Goal: Ask a question: Seek information or help from site administrators or community

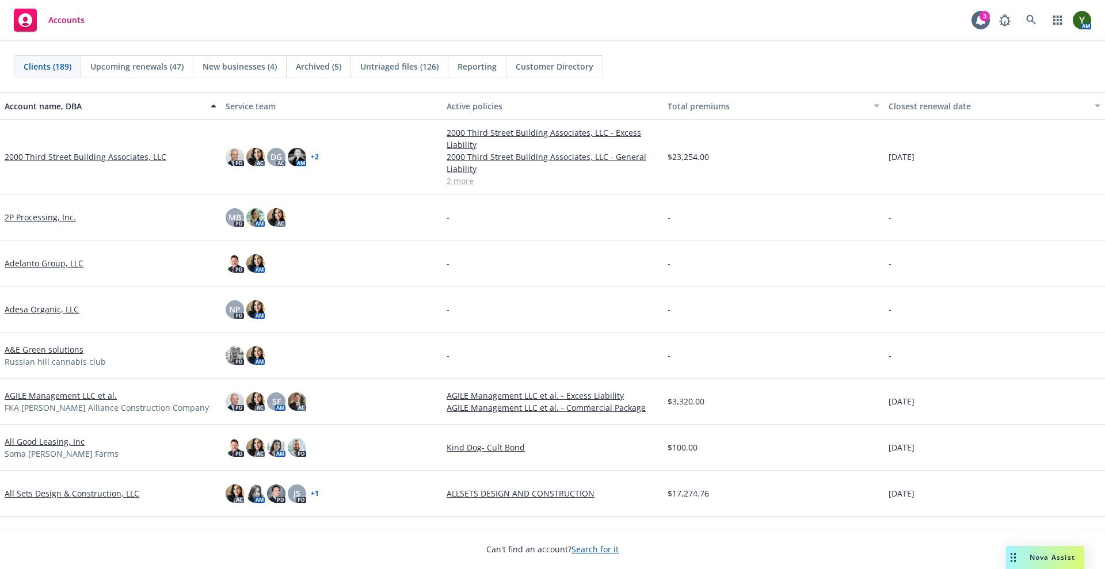
scroll to position [900, 0]
click at [1024, 7] on div "Accounts 3 AM" at bounding box center [552, 20] width 1105 height 41
click at [1032, 17] on icon at bounding box center [1031, 20] width 10 height 10
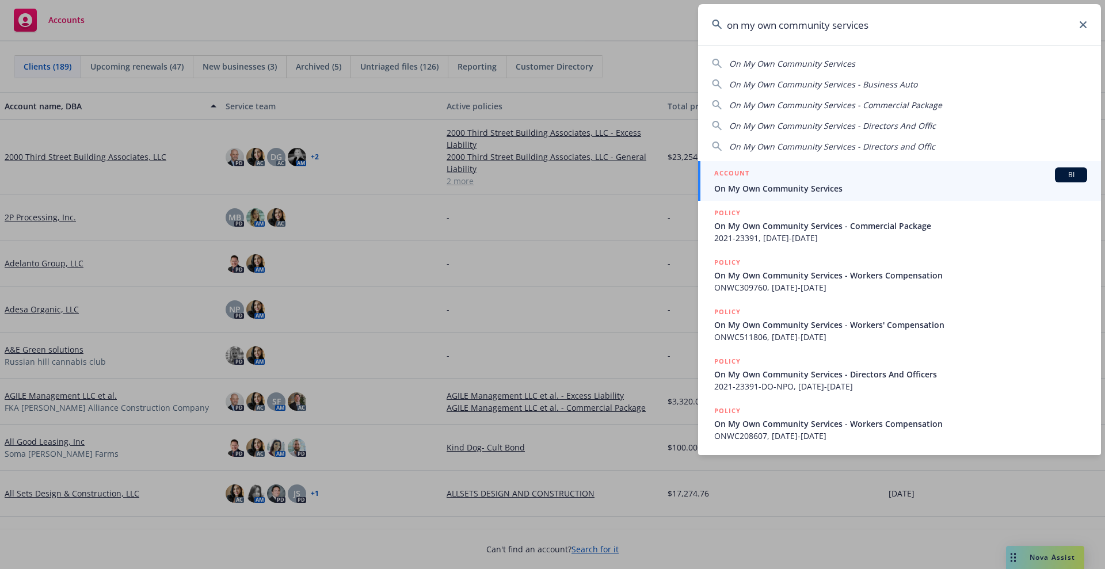
click at [844, 65] on span "On My Own Community Services" at bounding box center [792, 63] width 126 height 11
type input "On My Own Community Services"
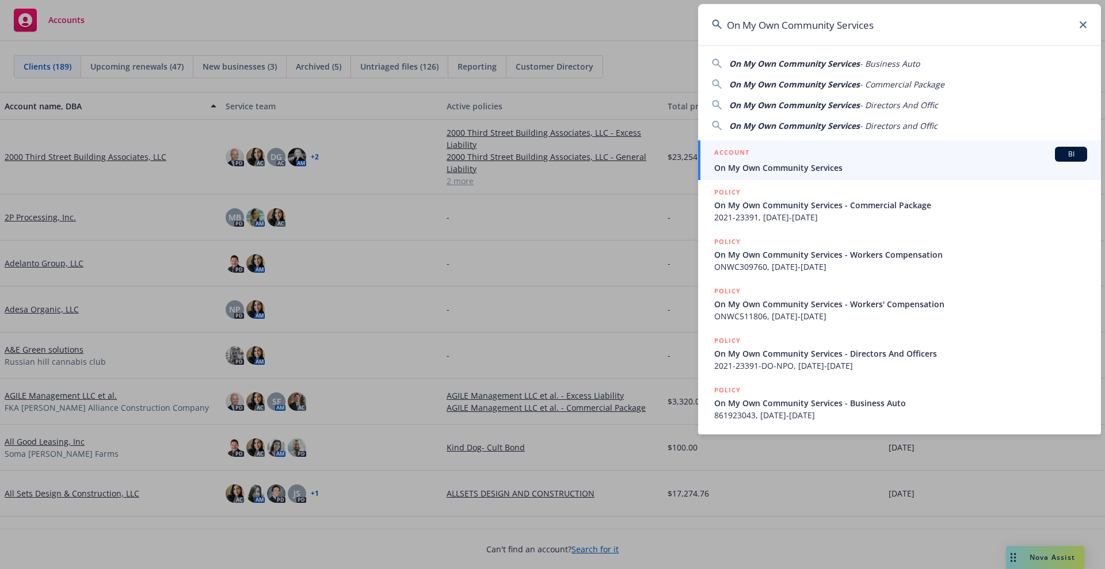
click at [757, 169] on span "On My Own Community Services" at bounding box center [900, 168] width 373 height 12
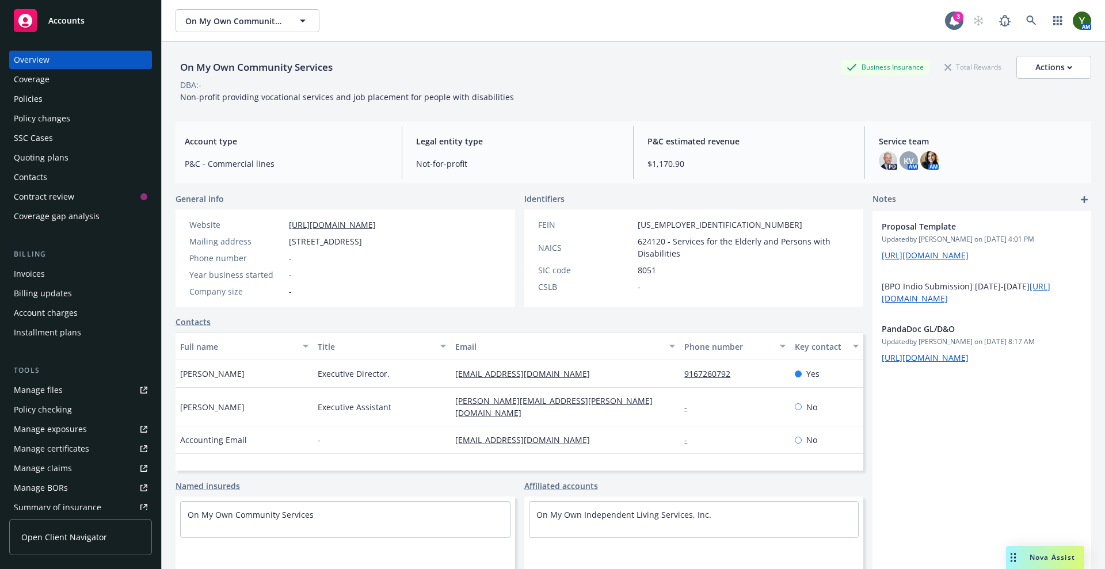
click at [1052, 559] on span "Nova Assist" at bounding box center [1052, 557] width 45 height 10
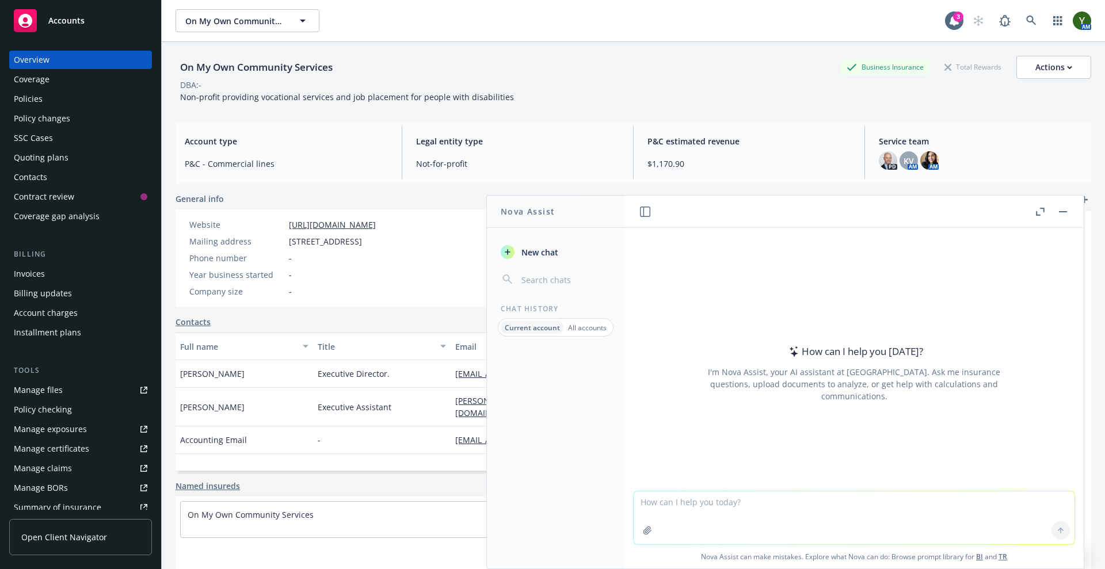
click at [1068, 212] on button "button" at bounding box center [1063, 212] width 14 height 14
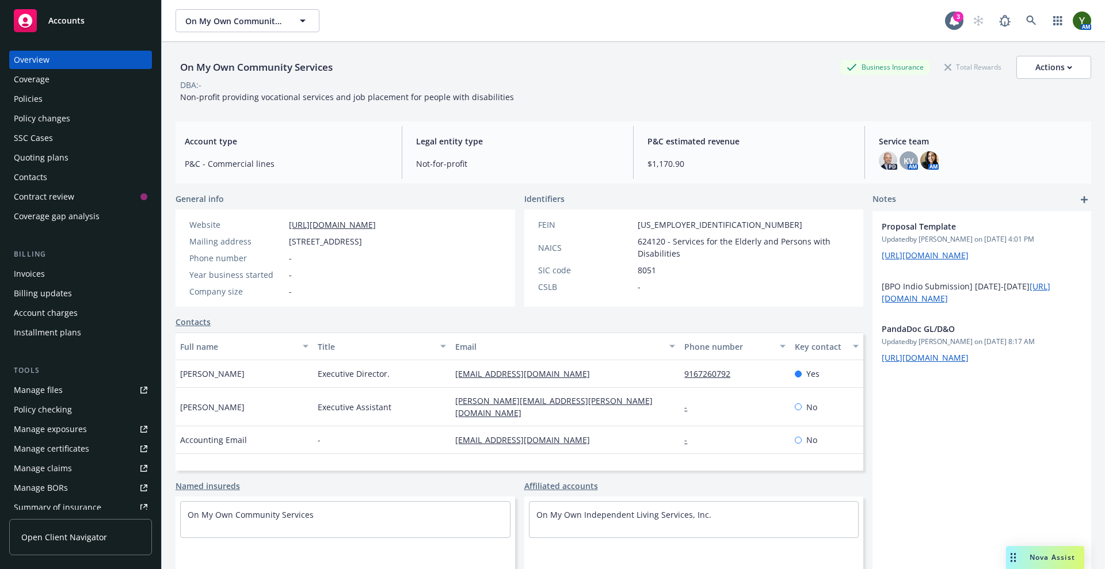
click at [1051, 555] on span "Nova Assist" at bounding box center [1052, 557] width 45 height 10
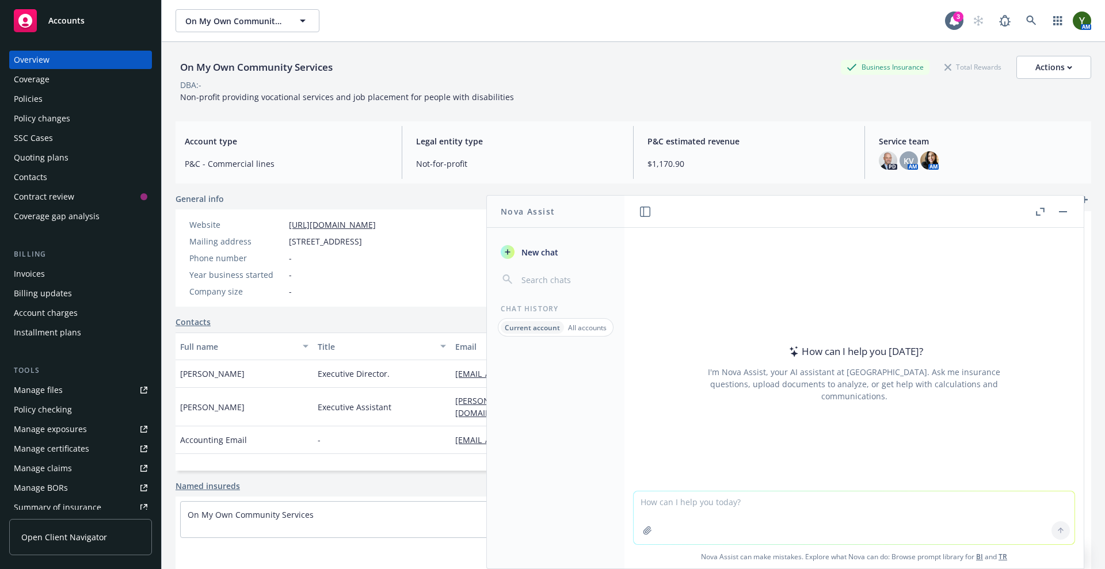
click at [694, 500] on textarea at bounding box center [854, 517] width 441 height 53
click at [69, 96] on div "Policies" at bounding box center [81, 99] width 134 height 18
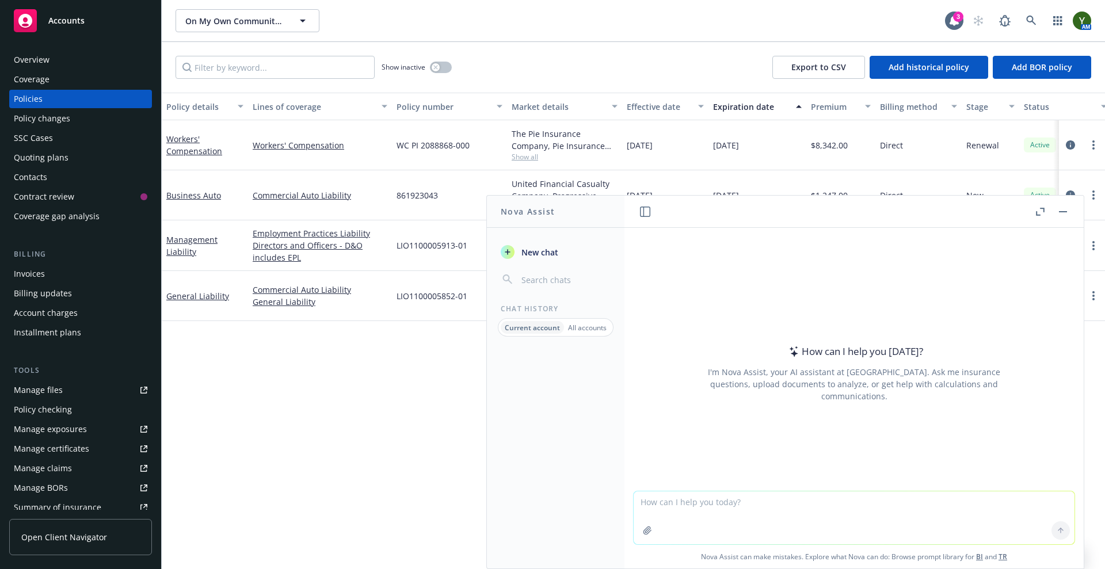
click at [1068, 207] on button "button" at bounding box center [1063, 212] width 14 height 14
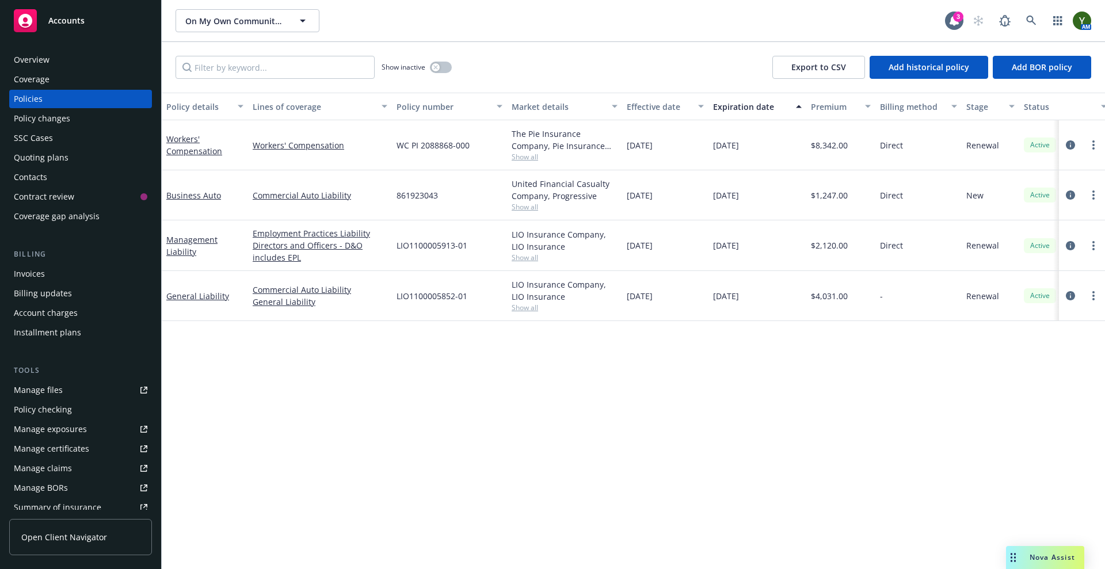
click at [1047, 559] on span "Nova Assist" at bounding box center [1052, 557] width 45 height 10
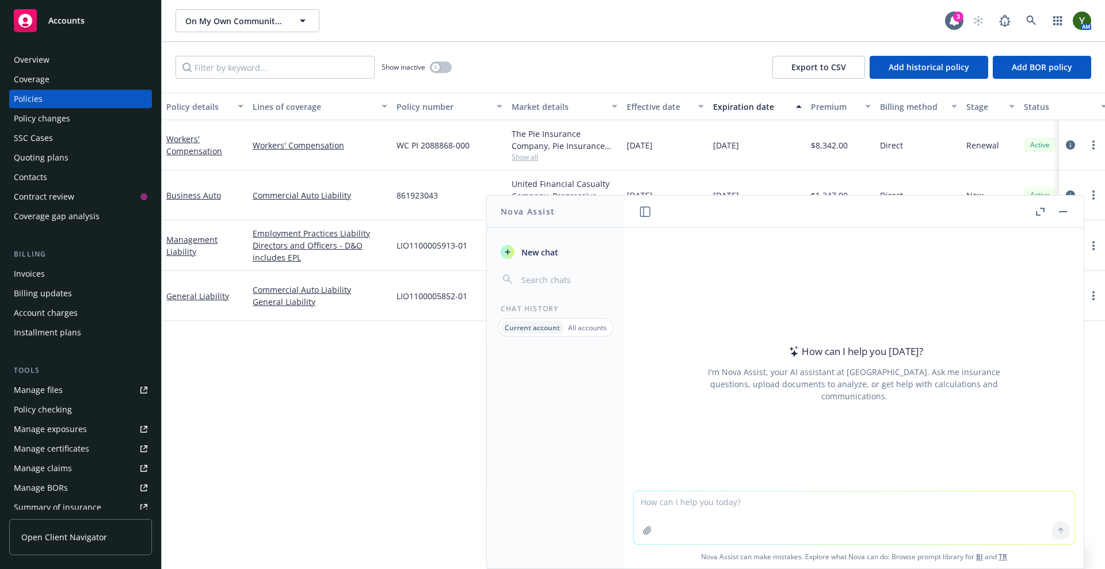
click at [829, 510] on textarea at bounding box center [854, 517] width 441 height 53
type textarea "if you were a professional insurance agent what would be the top 10 best uses f…"
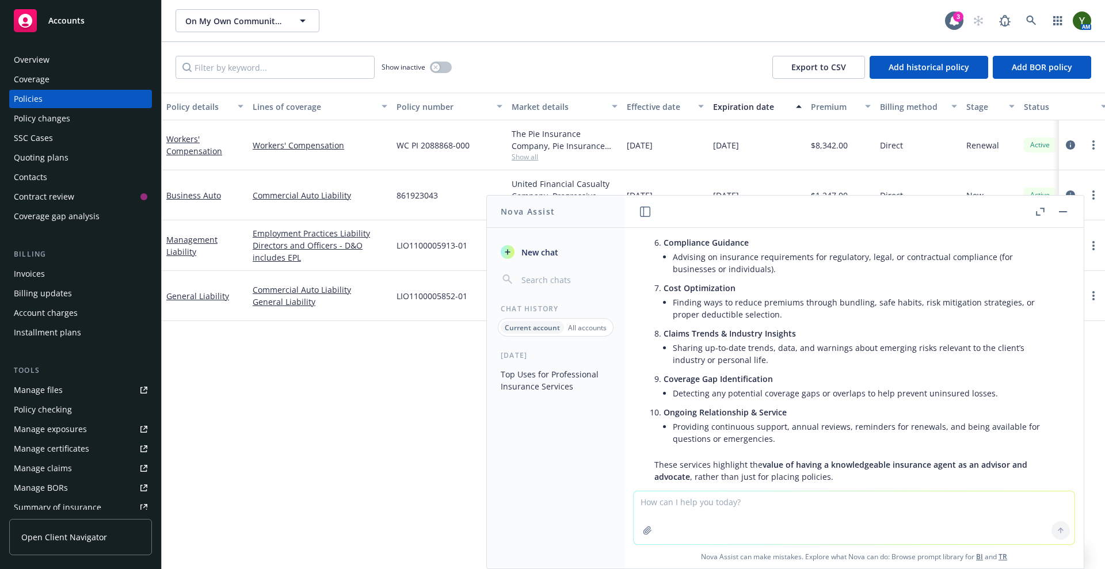
scroll to position [336, 0]
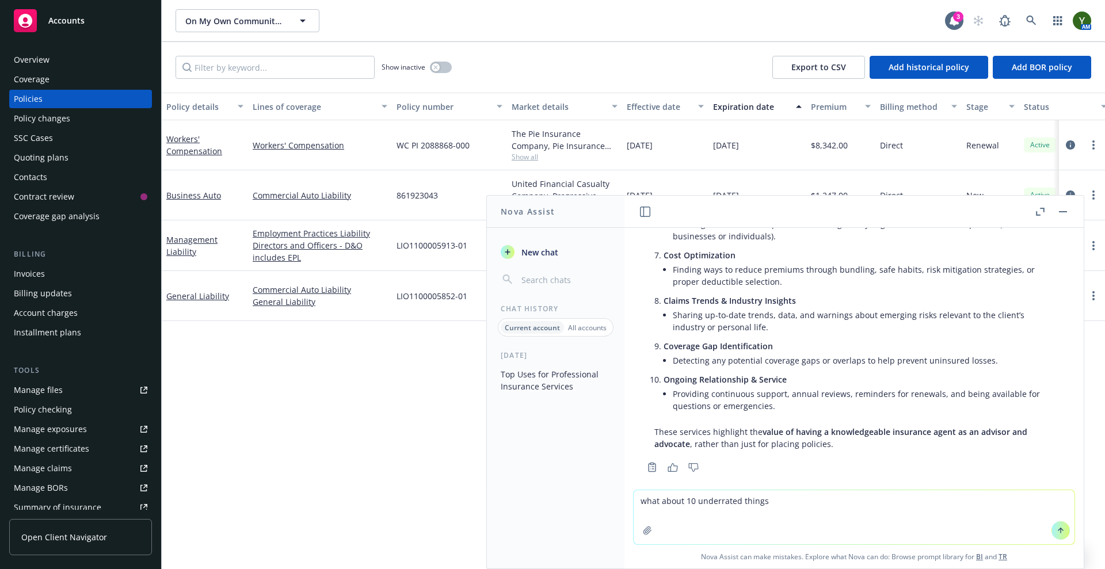
type textarea "what about 10 underrated things?"
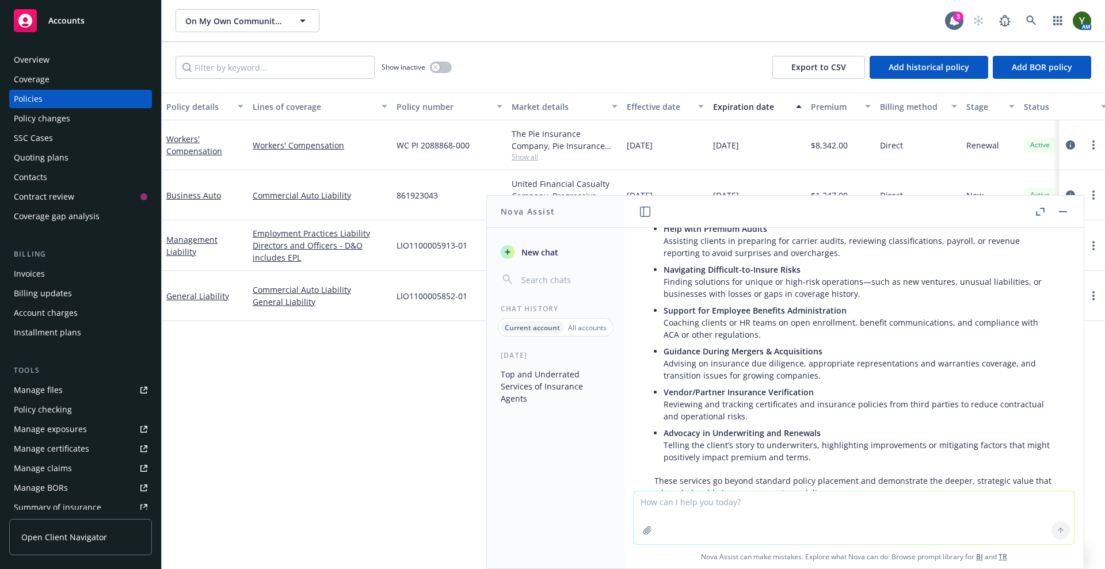
scroll to position [890, 0]
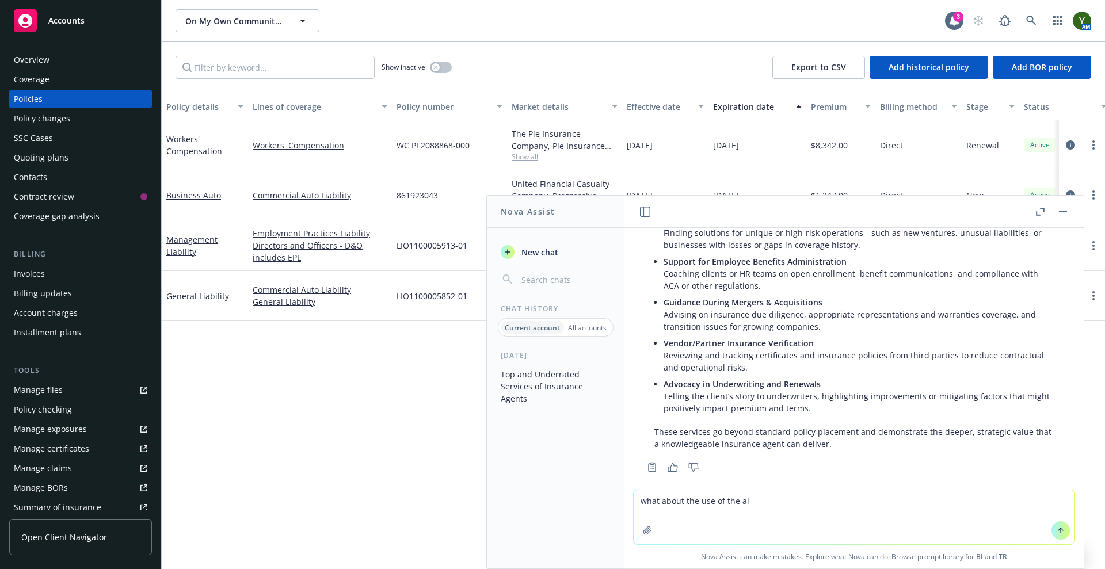
type textarea "what about the use of the ai?"
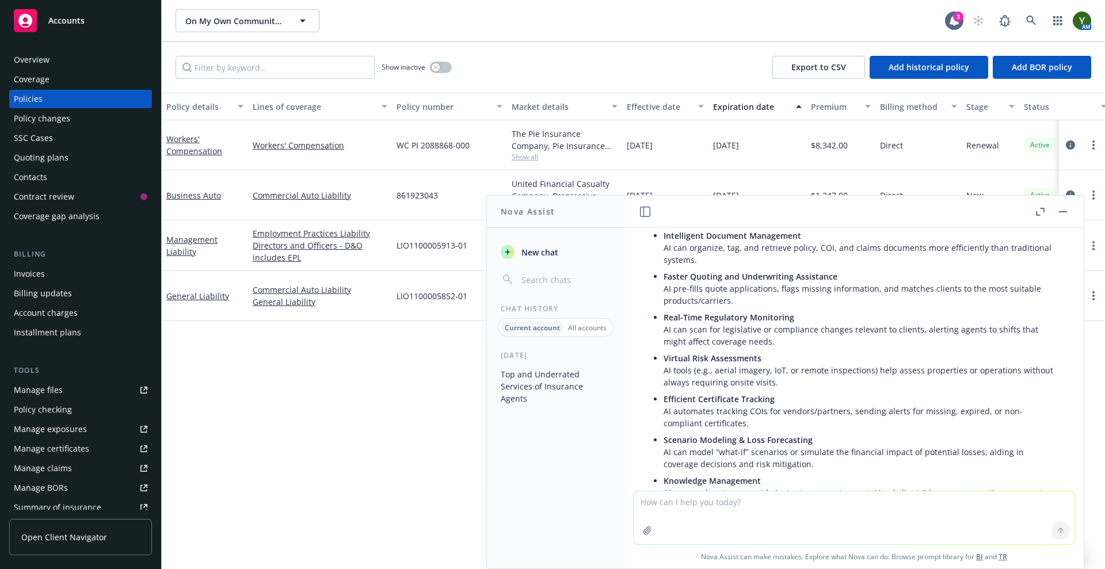
scroll to position [1336, 0]
